Goal: Task Accomplishment & Management: Manage account settings

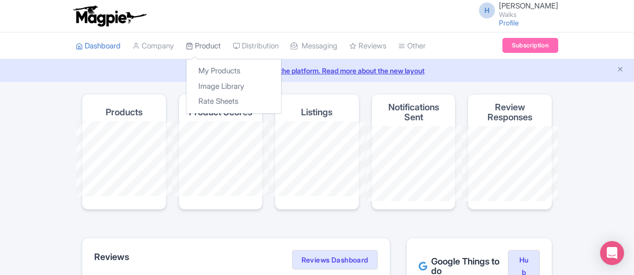
click at [186, 44] on link "Product" at bounding box center [203, 45] width 35 height 27
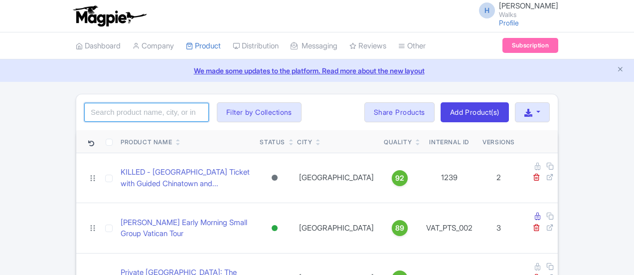
click at [96, 112] on input "search" at bounding box center [146, 112] width 125 height 19
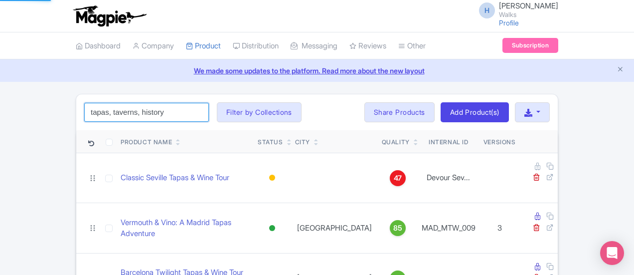
click button "Search" at bounding box center [0, 0] width 0 height 0
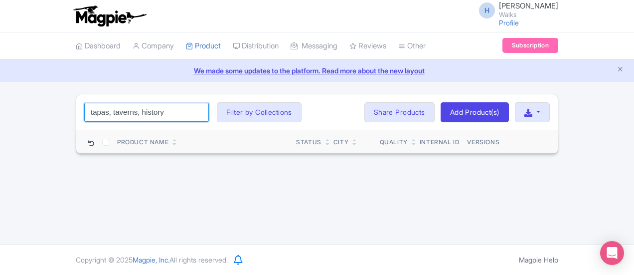
drag, startPoint x: 101, startPoint y: 113, endPoint x: 26, endPoint y: 101, distance: 76.2
click at [76, 101] on div "tapas, taverns, history Search Filter by Collections Amsterdam Athens Barcelona…" at bounding box center [316, 112] width 481 height 36
type input "t"
type input "history"
click button "Search" at bounding box center [0, 0] width 0 height 0
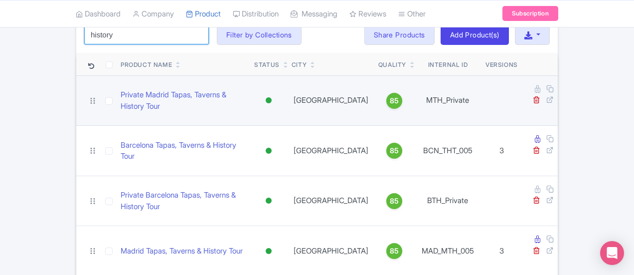
scroll to position [100, 0]
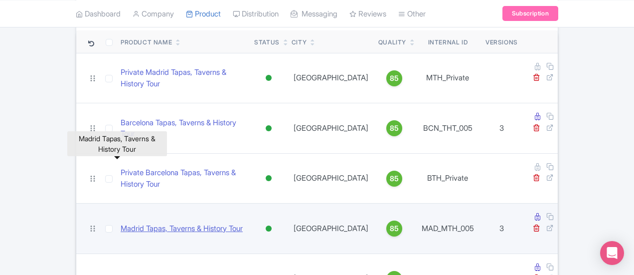
click at [121, 223] on link "Madrid Tapas, Taverns & History Tour" at bounding box center [182, 228] width 122 height 11
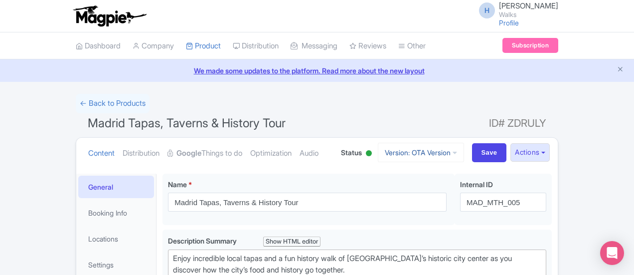
click at [464, 152] on link "Version: OTA Version" at bounding box center [421, 151] width 86 height 19
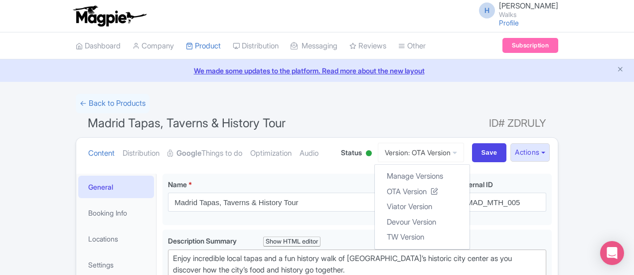
click at [507, 124] on h1 "Madrid Tapas, Taverns & History Tour ID# ZDRULY" at bounding box center [317, 125] width 482 height 24
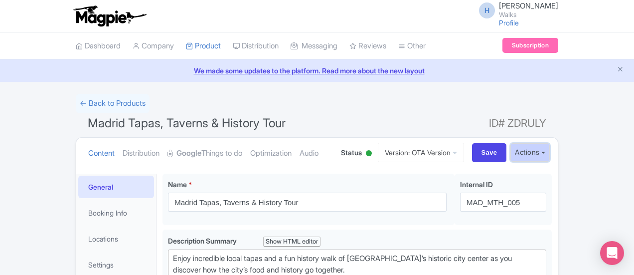
click at [549, 148] on button "Actions" at bounding box center [529, 152] width 39 height 18
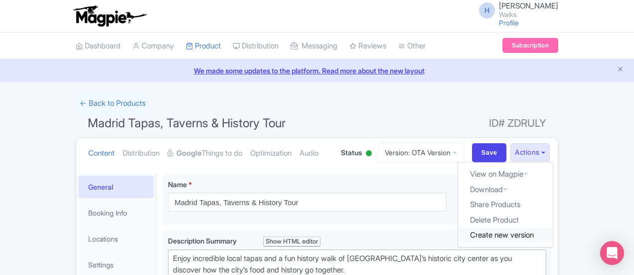
click at [552, 234] on link "Create new version" at bounding box center [505, 234] width 95 height 15
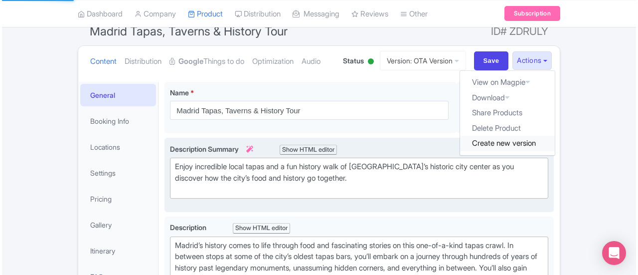
scroll to position [100, 0]
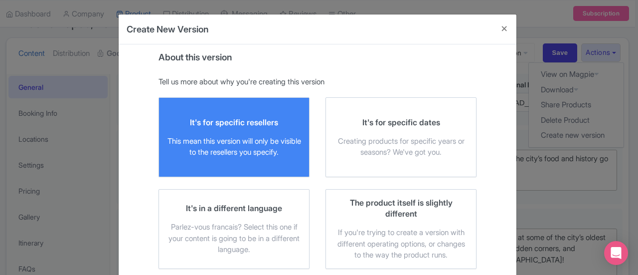
click at [250, 120] on div "It's for specific resellers" at bounding box center [234, 122] width 88 height 11
click at [0, 0] on input "It's for specific resellers This mean this version will only be visible to the …" at bounding box center [0, 0] width 0 height 0
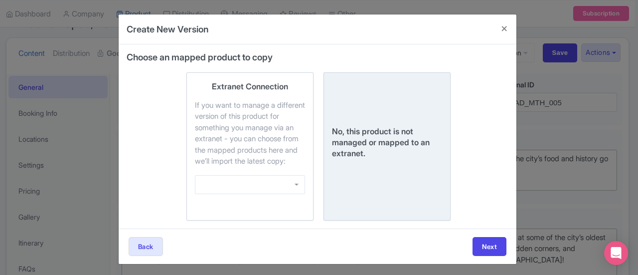
click at [368, 129] on div "No, this product is not managed or mapped to an extranet." at bounding box center [387, 146] width 110 height 131
click at [0, 0] on input "No, this product is not managed or mapped to an extranet." at bounding box center [0, 0] width 0 height 0
click at [488, 253] on button "Next" at bounding box center [489, 246] width 34 height 19
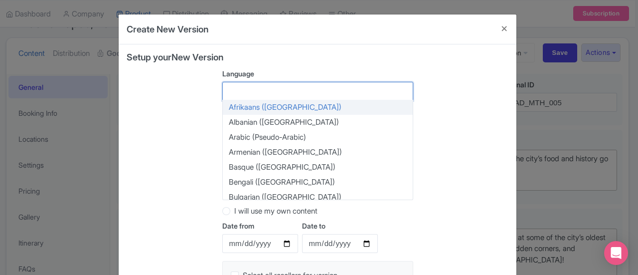
click at [289, 92] on div at bounding box center [317, 91] width 191 height 19
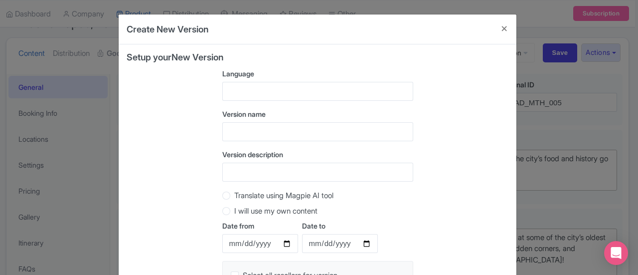
drag, startPoint x: 182, startPoint y: 103, endPoint x: 225, endPoint y: 138, distance: 55.2
click at [182, 103] on div "Setup your New Version Language Afrikaans (South Africa) Albanian (Albania) Ara…" at bounding box center [318, 198] width 382 height 293
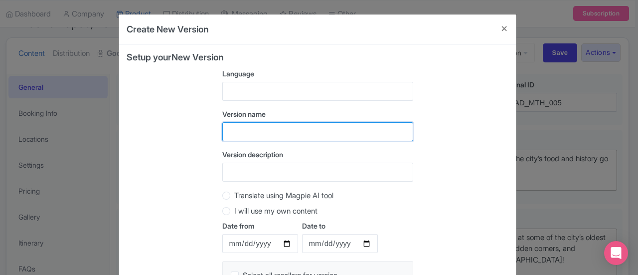
click at [256, 131] on input "text" at bounding box center [317, 131] width 191 height 19
type input "OTA Version with Options"
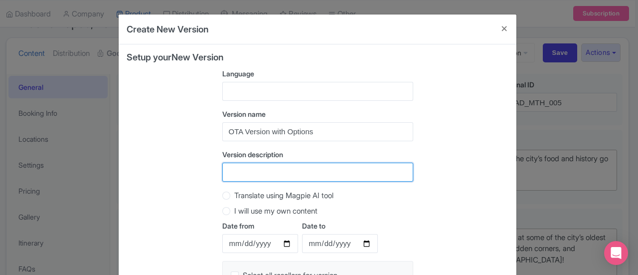
click at [243, 175] on input "Version description" at bounding box center [317, 171] width 191 height 19
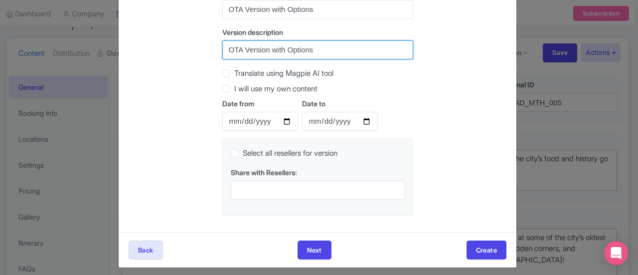
scroll to position [128, 0]
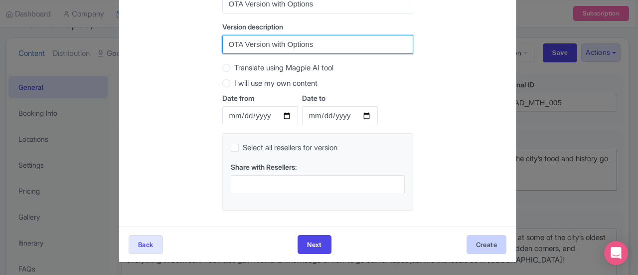
type input "OTA Version with Options"
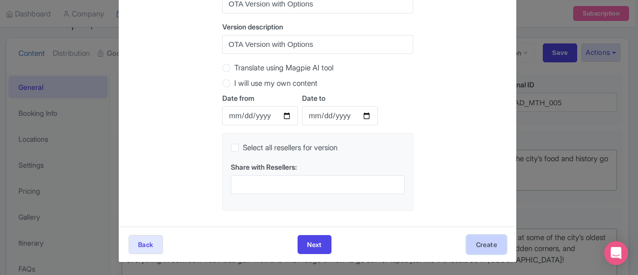
click at [483, 238] on button "Create" at bounding box center [486, 244] width 40 height 19
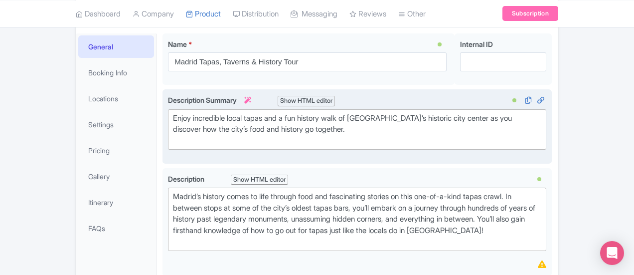
scroll to position [199, 0]
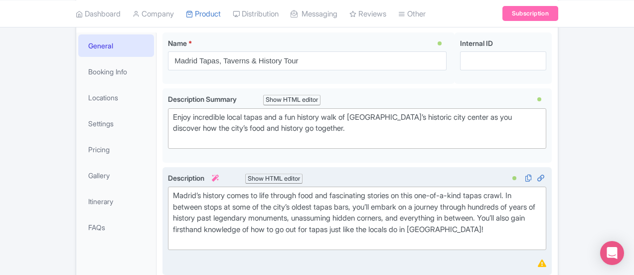
click at [541, 190] on div "Madrid’s history comes to life through food and fascinating stories on this one…" at bounding box center [357, 218] width 368 height 56
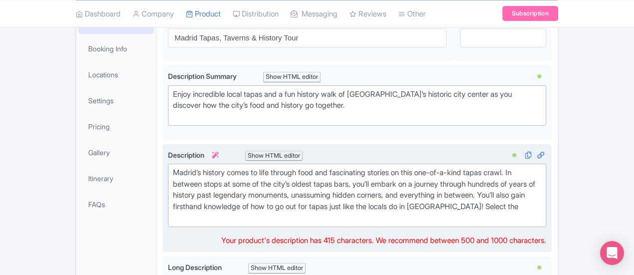
scroll to position [149, 0]
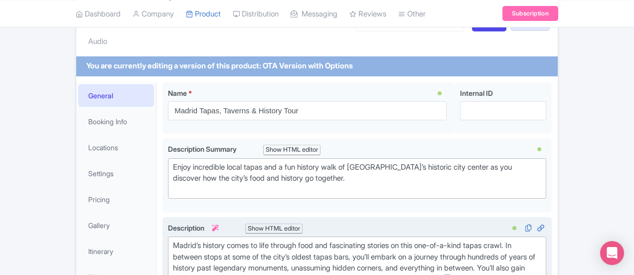
click at [541, 240] on div "Madrid’s history comes to life through food and fascinating stories on this one…" at bounding box center [357, 273] width 368 height 67
click at [315, 242] on div "Madrid’s history comes to life through food and fascinating stories on this one…" at bounding box center [357, 273] width 368 height 67
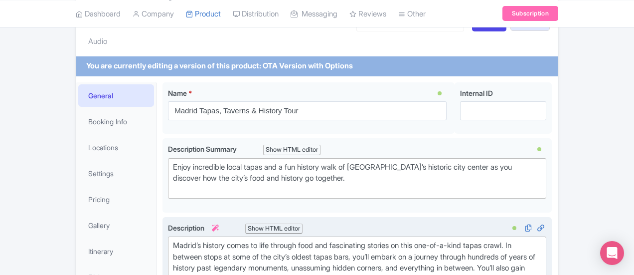
click at [541, 242] on div "Madrid’s history comes to life through food and fascinating stories on this one…" at bounding box center [357, 279] width 368 height 79
click at [541, 240] on div "Madrid’s history comes to life through food and fascinating stories on this one…" at bounding box center [357, 279] width 368 height 79
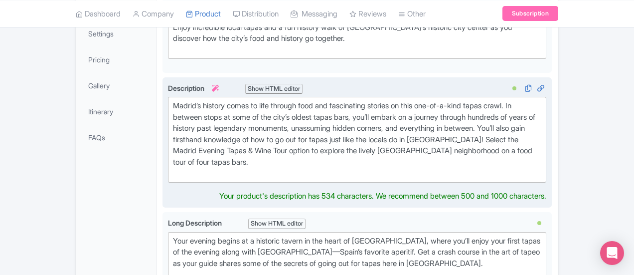
scroll to position [299, 0]
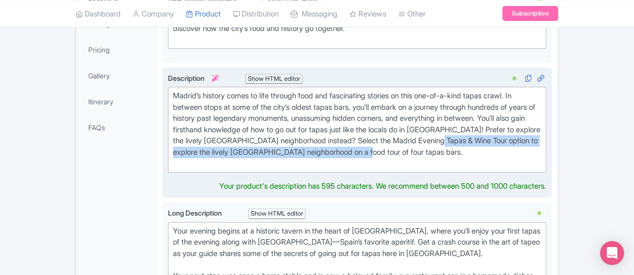
drag, startPoint x: 476, startPoint y: 89, endPoint x: 292, endPoint y: 103, distance: 184.3
click at [292, 103] on div "Madrid’s history comes to life through food and fascinating stories on this one…" at bounding box center [357, 129] width 368 height 79
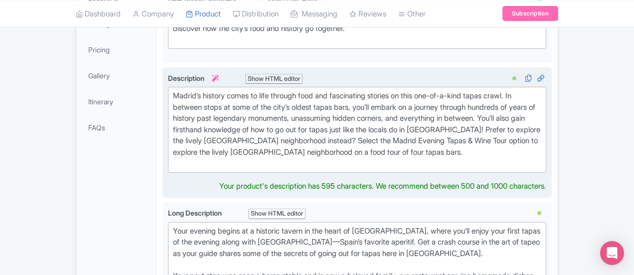
click at [409, 95] on div "Madrid’s history comes to life through food and fascinating stories on this one…" at bounding box center [357, 129] width 368 height 79
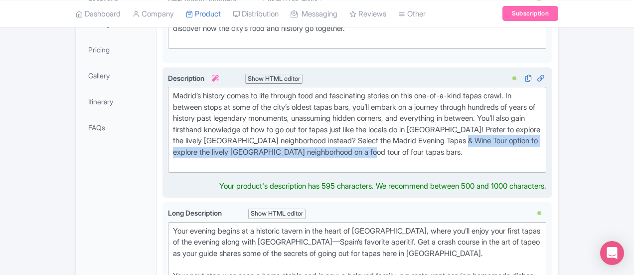
drag, startPoint x: 499, startPoint y: 87, endPoint x: 497, endPoint y: 98, distance: 11.1
click at [497, 98] on div "Madrid’s history comes to life through food and fascinating stories on this one…" at bounding box center [357, 129] width 368 height 79
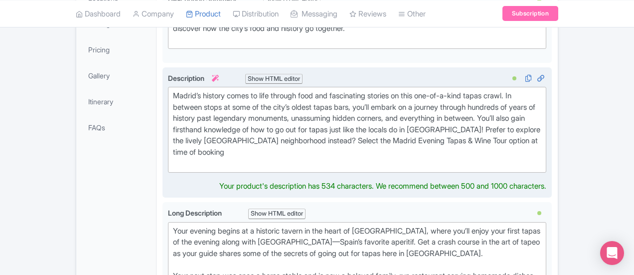
type trix-editor "<div>Madrid’s history comes to life through food and fascinating stories on thi…"
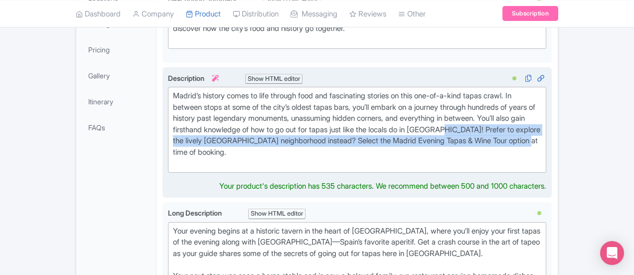
drag, startPoint x: 588, startPoint y: 77, endPoint x: 596, endPoint y: 93, distance: 17.4
click at [541, 93] on div "Madrid’s history comes to life through food and fascinating stories on this one…" at bounding box center [357, 129] width 368 height 79
click at [541, 90] on div "Madrid’s history comes to life through food and fascinating stories on this one…" at bounding box center [357, 129] width 368 height 79
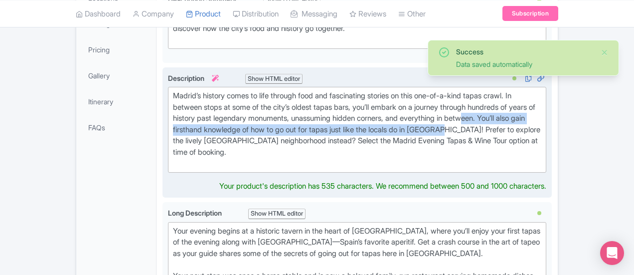
drag, startPoint x: 589, startPoint y: 77, endPoint x: 239, endPoint y: 83, distance: 350.3
click at [239, 90] on div "Madrid’s history comes to life through food and fascinating stories on this one…" at bounding box center [357, 129] width 368 height 79
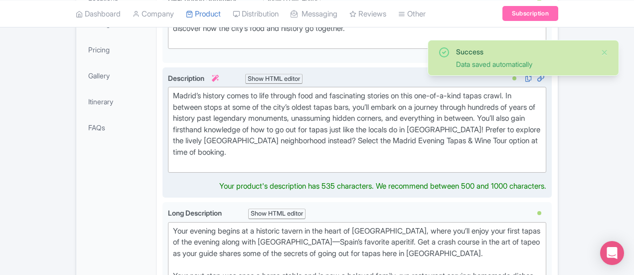
click at [541, 91] on div "Madrid’s history comes to life through food and fascinating stories on this one…" at bounding box center [357, 129] width 368 height 79
click at [541, 90] on div "Madrid’s history comes to life through food and fascinating stories on this one…" at bounding box center [357, 129] width 368 height 79
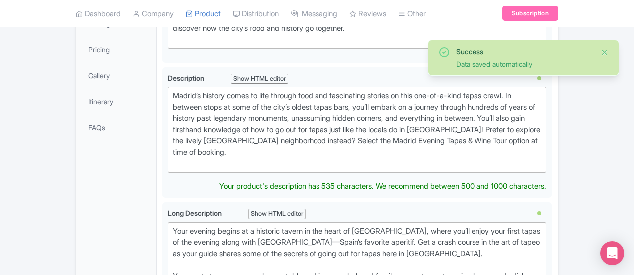
click at [603, 52] on button "Close" at bounding box center [604, 52] width 8 height 12
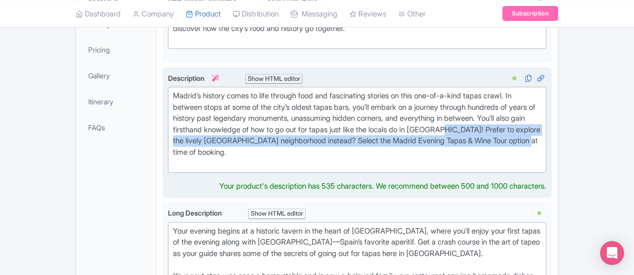
drag, startPoint x: 574, startPoint y: 92, endPoint x: 590, endPoint y: 78, distance: 21.9
click at [541, 90] on div "Madrid’s history comes to life through food and fascinating stories on this one…" at bounding box center [357, 129] width 368 height 79
copy div "Prefer to explore the lively La Latina neighborhood instead? Select the Madrid …"
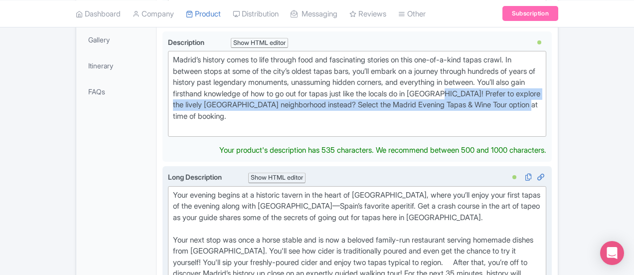
scroll to position [349, 0]
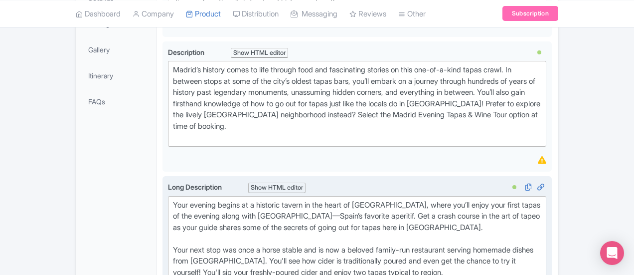
scroll to position [314, 0]
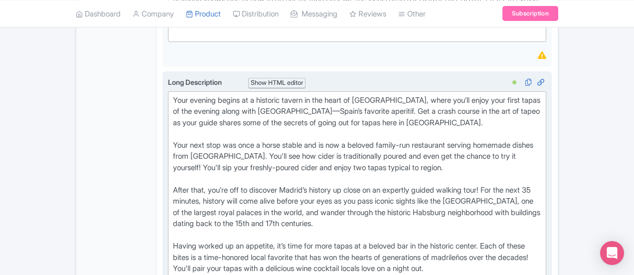
scroll to position [414, 0]
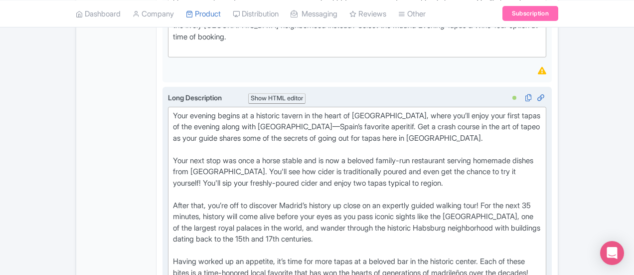
click at [179, 110] on div "Your evening begins at a historic tavern in the heart of Madrid, where you’ll e…" at bounding box center [357, 267] width 368 height 314
paste trix-editor "Prefer to explore the lively La Latina neighborhood instead? Select the Madrid …"
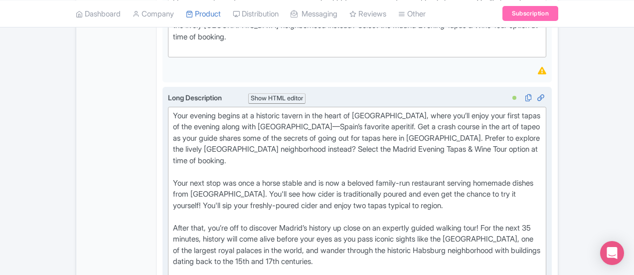
click at [173, 110] on div "Your evening begins at a historic tavern in the heart of Madrid, where you’ll e…" at bounding box center [357, 278] width 368 height 336
click at [183, 110] on div "Your evening begins at a historic tavern in the heart of Madrid, where you’ll e…" at bounding box center [357, 278] width 368 height 336
drag, startPoint x: 228, startPoint y: 73, endPoint x: 154, endPoint y: 73, distance: 73.2
click at [173, 110] on div "Your evening begins at a historic tavern in the heart of Madrid, where you’ll e…" at bounding box center [357, 278] width 368 height 336
click at [291, 110] on div "Your evening begins at a historic tavern in the heart of Madrid, where you’ll e…" at bounding box center [357, 278] width 368 height 336
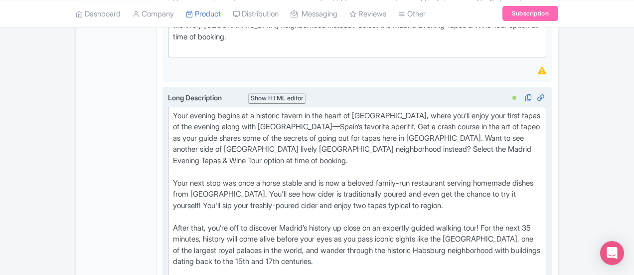
click at [298, 110] on div "Your evening begins at a historic tavern in the heart of Madrid, where you’ll e…" at bounding box center [357, 278] width 368 height 336
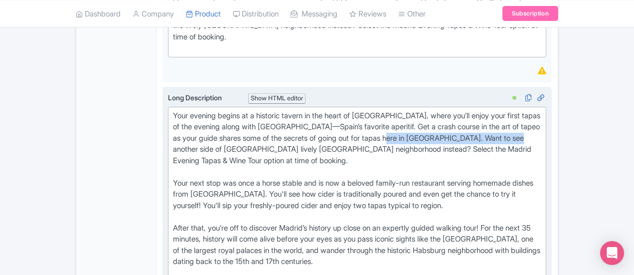
drag, startPoint x: 298, startPoint y: 75, endPoint x: 177, endPoint y: 76, distance: 121.1
click at [177, 110] on div "Your evening begins at a historic tavern in the heart of Madrid, where you’ll e…" at bounding box center [357, 278] width 368 height 336
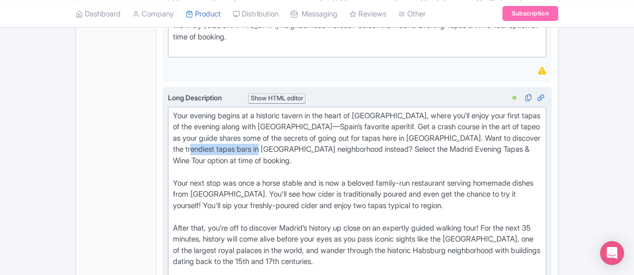
drag, startPoint x: 342, startPoint y: 73, endPoint x: 422, endPoint y: 71, distance: 80.2
click at [422, 110] on div "Your evening begins at a historic tavern in the heart of Madrid, where you’ll e…" at bounding box center [357, 278] width 368 height 336
click at [541, 110] on div "Your evening begins at a historic tavern in the heart of Madrid, where you’ll e…" at bounding box center [357, 278] width 368 height 336
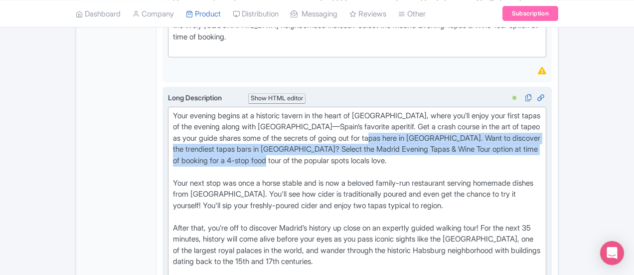
drag, startPoint x: 314, startPoint y: 86, endPoint x: 157, endPoint y: 78, distance: 157.1
click at [173, 110] on div "Your evening begins at a historic tavern in the heart of Madrid, where you’ll e…" at bounding box center [357, 278] width 368 height 336
copy div "Want to discover the trendiest tapas bars in La Latina? Select the Madrid Eveni…"
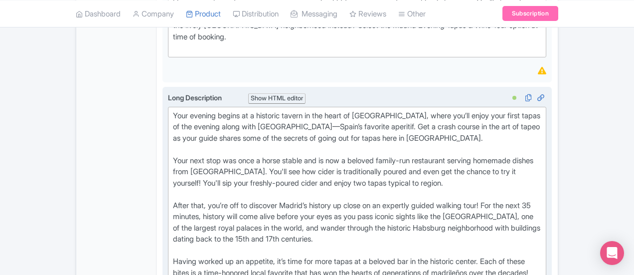
paste trix-editor "Want to discover the trendiest tapas bars in La Latina? Select the Madrid Eveni…"
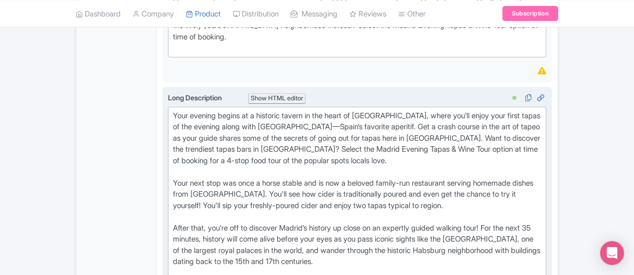
click at [173, 110] on div "Your evening begins at a historic tavern in the heart of Madrid, where you’ll e…" at bounding box center [357, 278] width 368 height 336
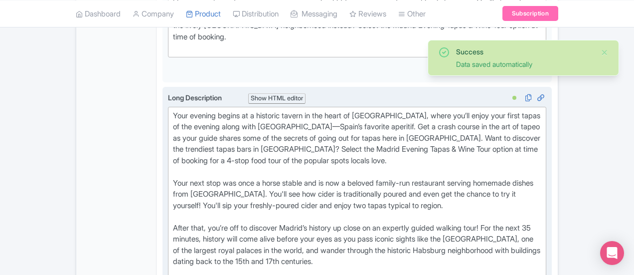
click at [363, 110] on div "Your evening begins at a historic tavern in the heart of Madrid, where you’ll e…" at bounding box center [357, 278] width 368 height 336
click at [604, 50] on button "Close" at bounding box center [604, 52] width 8 height 12
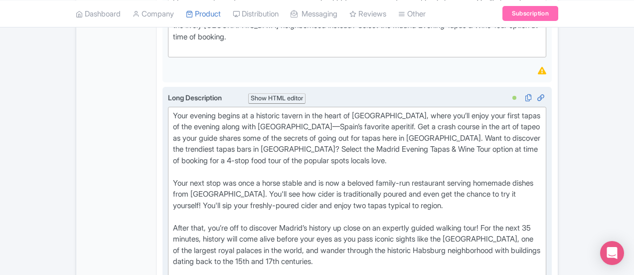
click at [194, 110] on div "Your evening begins at a historic tavern in the heart of Madrid, where you’ll e…" at bounding box center [357, 278] width 368 height 336
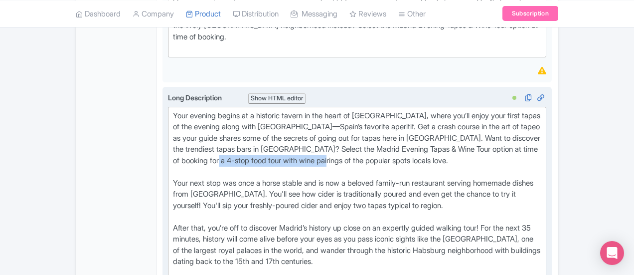
drag, startPoint x: 375, startPoint y: 84, endPoint x: 258, endPoint y: 86, distance: 116.6
click at [258, 110] on div "Your evening begins at a historic tavern in the heart of Madrid, where you’ll e…" at bounding box center [357, 278] width 368 height 336
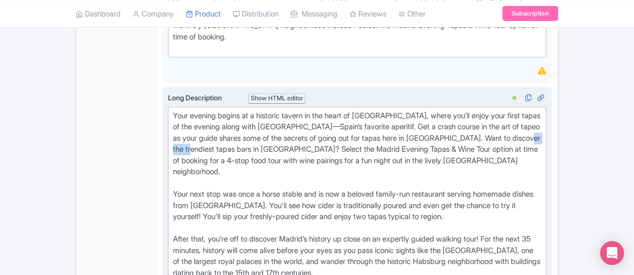
drag, startPoint x: 310, startPoint y: 74, endPoint x: 342, endPoint y: 77, distance: 32.0
drag, startPoint x: 250, startPoint y: 85, endPoint x: 315, endPoint y: 87, distance: 64.8
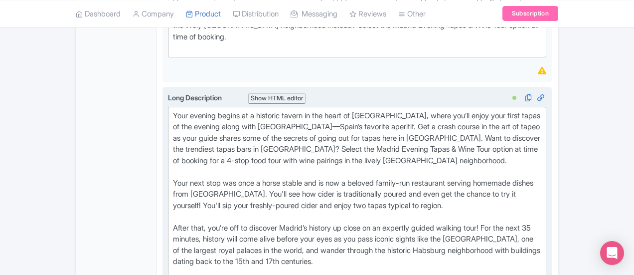
type trix-editor "<div>Your evening begins at a historic tavern in the heart of Madrid, where you…"
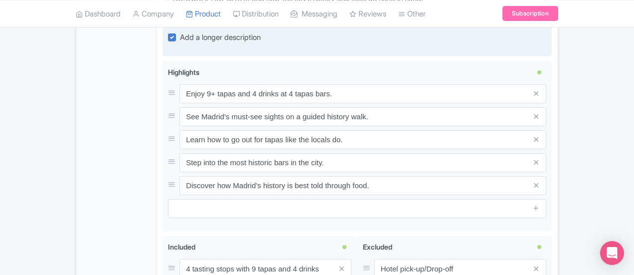
scroll to position [905, 0]
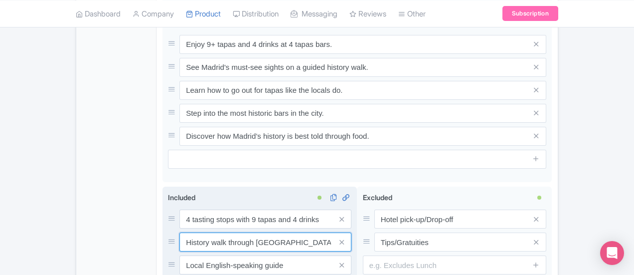
click at [298, 232] on input "History walk through Madrid’s historic center" at bounding box center [265, 241] width 172 height 19
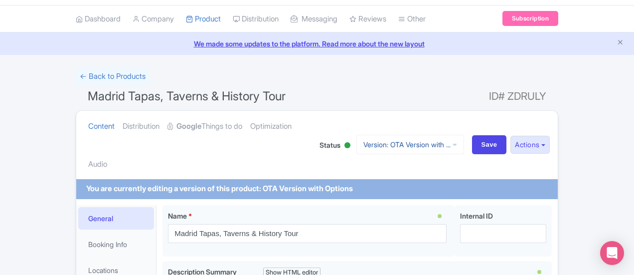
scroll to position [0, 0]
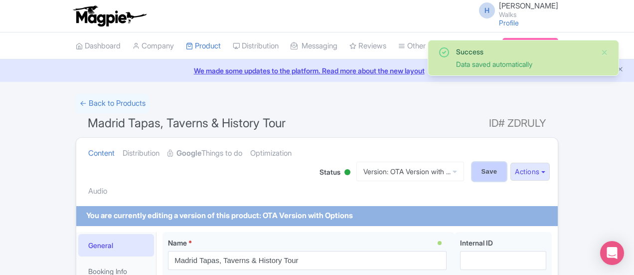
click at [507, 162] on input "Save" at bounding box center [489, 171] width 35 height 19
type input "Saving..."
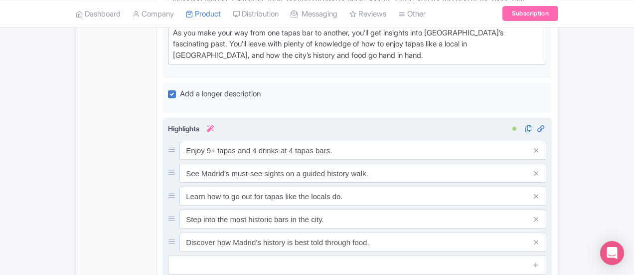
scroll to position [847, 0]
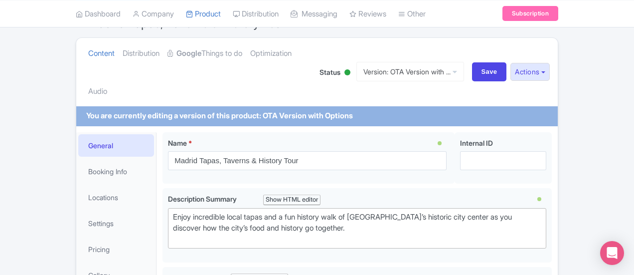
scroll to position [0, 0]
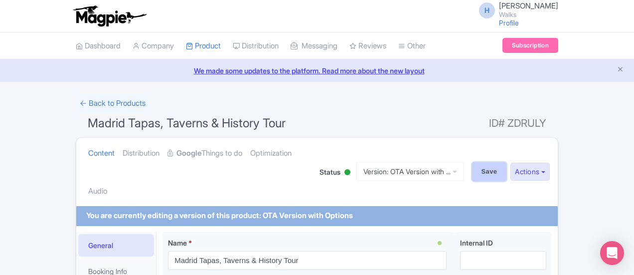
click at [507, 162] on input "Save" at bounding box center [489, 171] width 35 height 19
type input "Saving..."
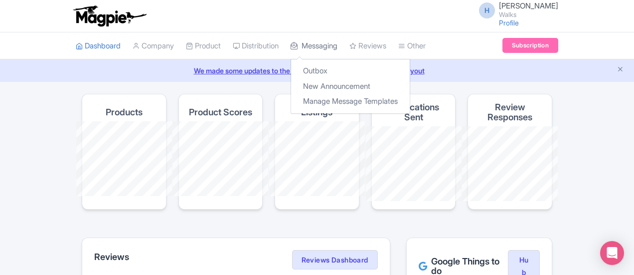
click at [290, 44] on link "Messaging" at bounding box center [313, 45] width 47 height 27
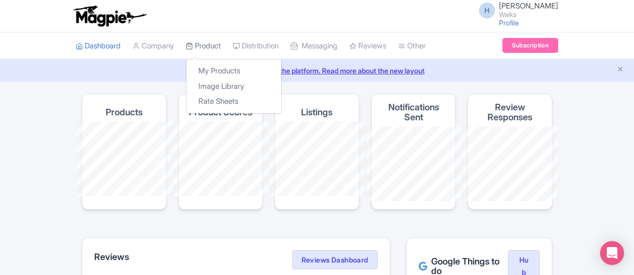
click at [180, 48] on li "Product My Products Image Library Rate Sheets" at bounding box center [203, 45] width 47 height 27
click at [186, 64] on link "My Products" at bounding box center [233, 70] width 95 height 15
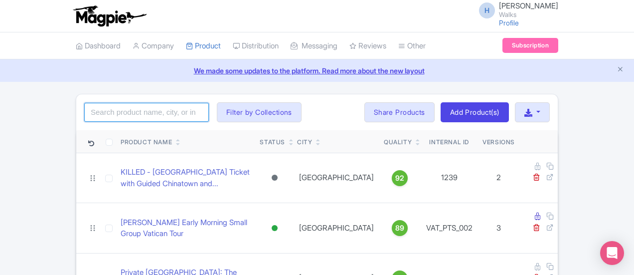
click at [118, 109] on input "search" at bounding box center [146, 112] width 125 height 19
type input "vermouth"
click button "Search" at bounding box center [0, 0] width 0 height 0
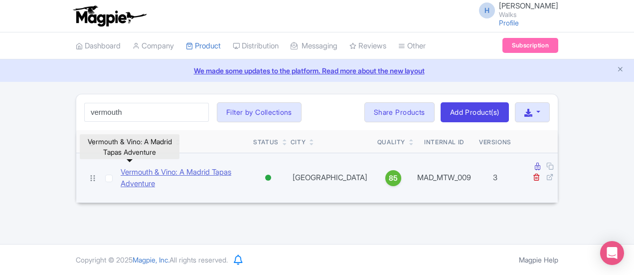
click at [167, 169] on link "Vermouth & Vino: A Madrid Tapas Adventure" at bounding box center [183, 177] width 125 height 22
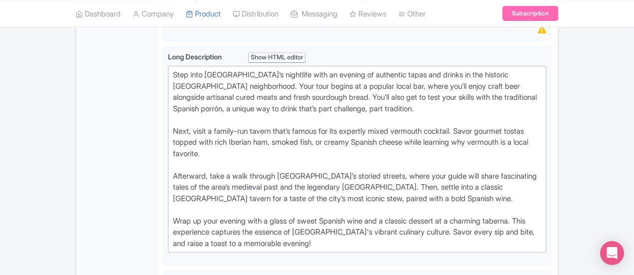
scroll to position [299, 0]
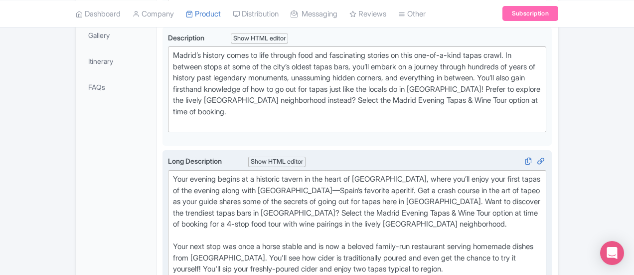
scroll to position [342, 0]
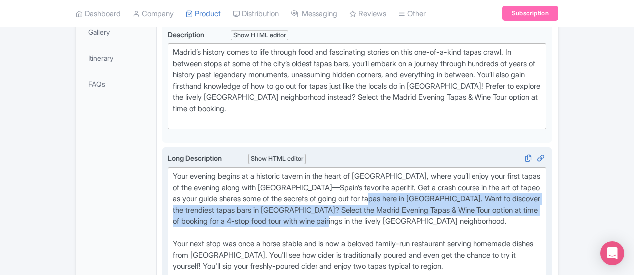
drag, startPoint x: 392, startPoint y: 141, endPoint x: 157, endPoint y: 136, distance: 234.7
type trix-editor "<div>Your evening begins at a historic tavern in the heart of Madrid, where you…"
copy div "Want to discover the trendiest tapas bars in Madrid? Select the Madrid Evening …"
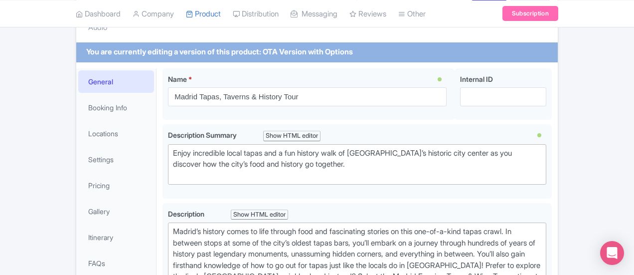
scroll to position [43, 0]
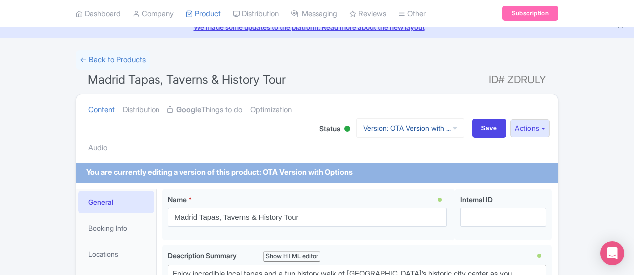
click at [464, 118] on link "Version: OTA Version with ..." at bounding box center [410, 127] width 108 height 19
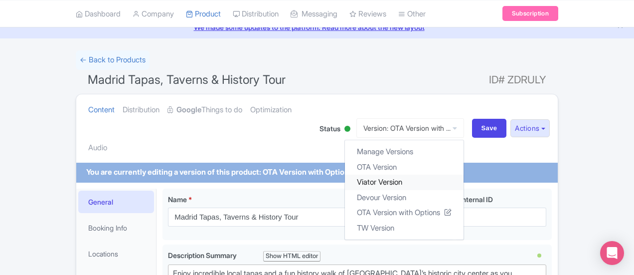
click at [450, 174] on link "Viator Version" at bounding box center [404, 181] width 119 height 15
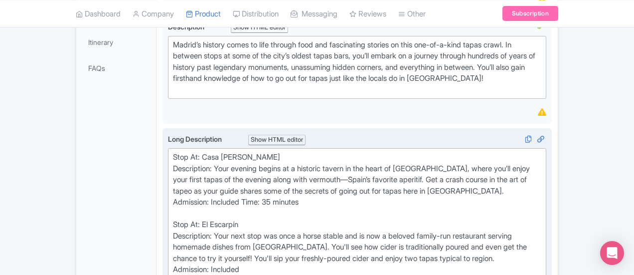
scroll to position [299, 0]
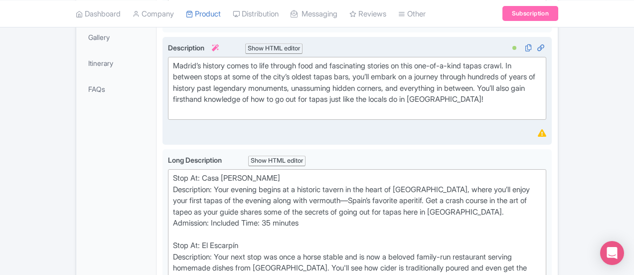
click at [541, 86] on div "Madrid’s history comes to life through food and fascinating stories on this one…" at bounding box center [357, 88] width 368 height 56
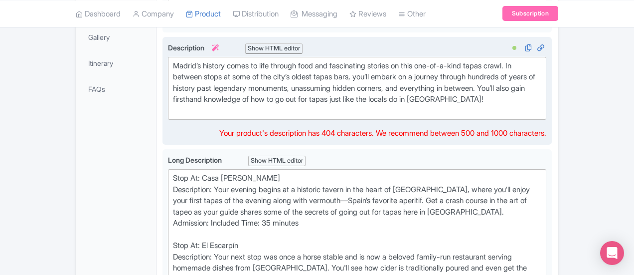
paste trix-editor "Want to discover the trendiest tapas bars in [GEOGRAPHIC_DATA]? Select the Madr…"
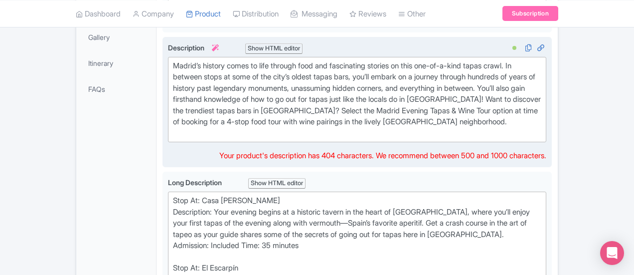
click at [376, 116] on div "Madrid’s history comes to life through food and fascinating stories on this one…" at bounding box center [357, 99] width 368 height 79
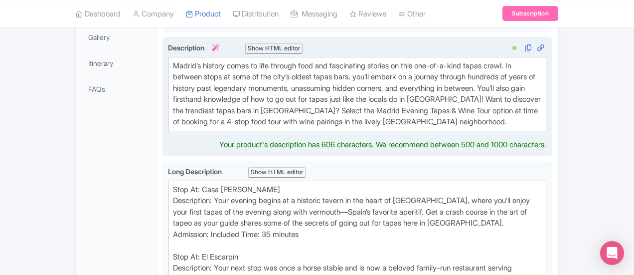
type trix-editor "<div>Madrid’s history comes to life through food and fascinating stories on thi…"
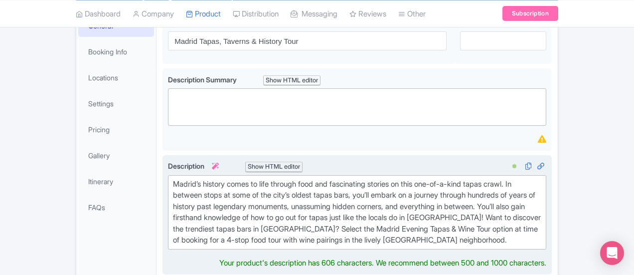
scroll to position [0, 0]
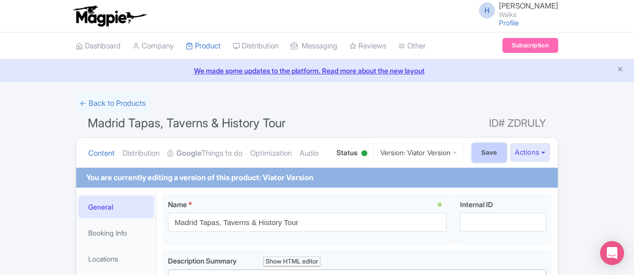
click at [507, 146] on input "Save" at bounding box center [489, 152] width 35 height 19
type input "Saving..."
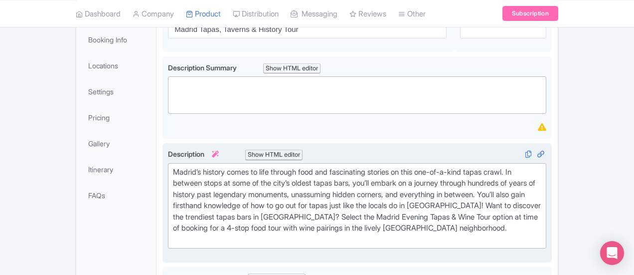
scroll to position [204, 0]
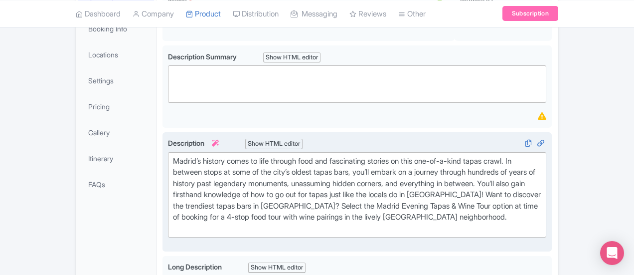
click at [173, 220] on div "Madrid’s history comes to life through food and fascinating stories on this one…" at bounding box center [357, 194] width 368 height 79
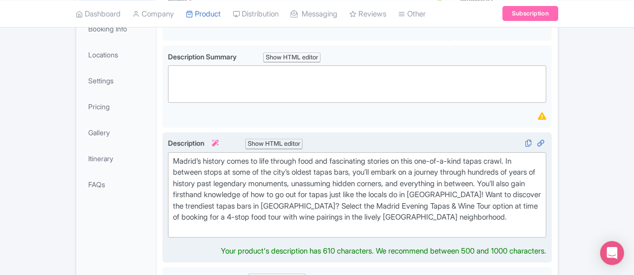
type trix-editor "<div>Madrid’s history comes to life through food and fascinating stories on thi…"
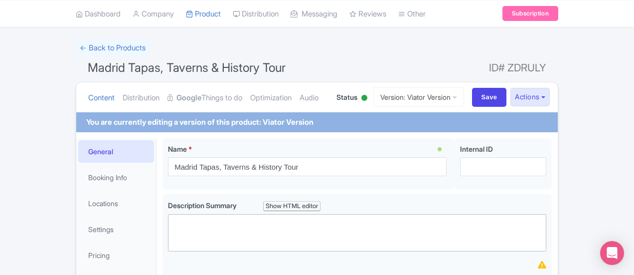
scroll to position [54, 0]
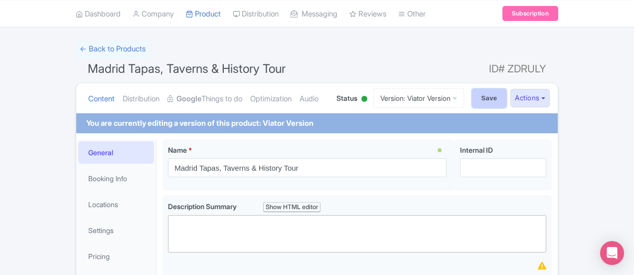
click at [507, 102] on input "Save" at bounding box center [489, 98] width 35 height 19
type input "Saving..."
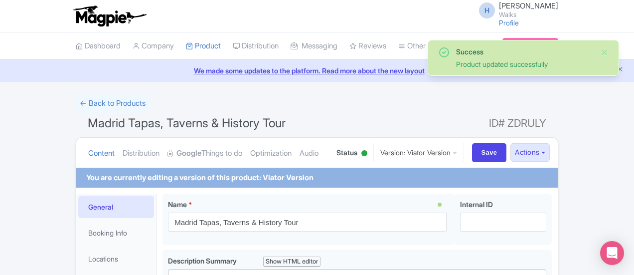
scroll to position [193, 0]
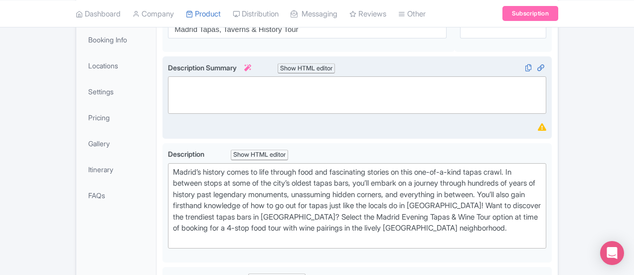
click at [168, 126] on div "Description Summary i Show HTML editor Bold Italic Strikethrough Link Heading Q…" at bounding box center [357, 97] width 378 height 71
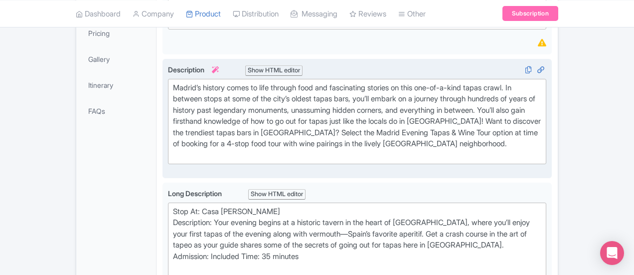
scroll to position [292, 0]
